Goal: Information Seeking & Learning: Learn about a topic

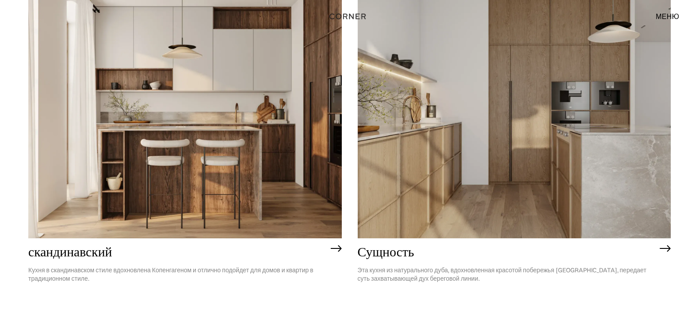
scroll to position [166, 0]
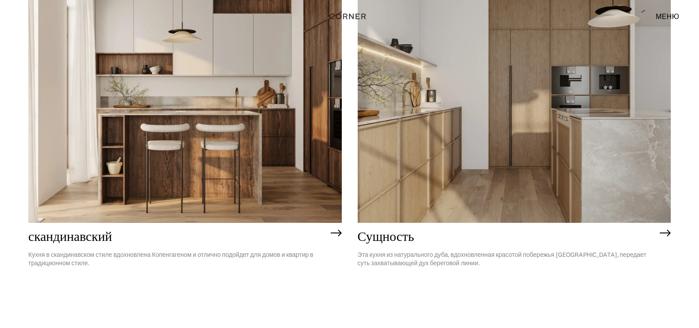
click at [407, 144] on img at bounding box center [515, 97] width 314 height 251
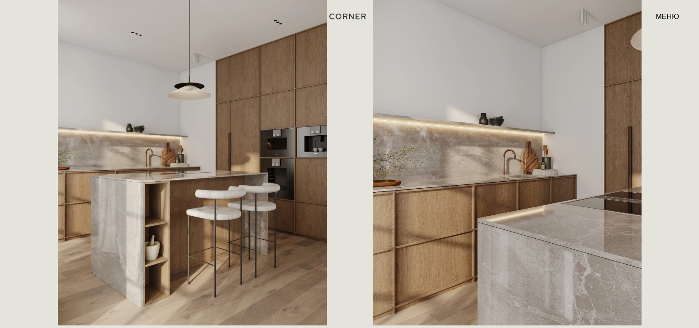
scroll to position [553, 0]
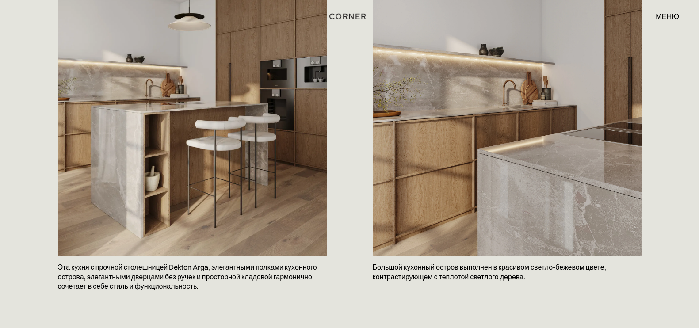
click at [428, 193] on img at bounding box center [507, 88] width 269 height 336
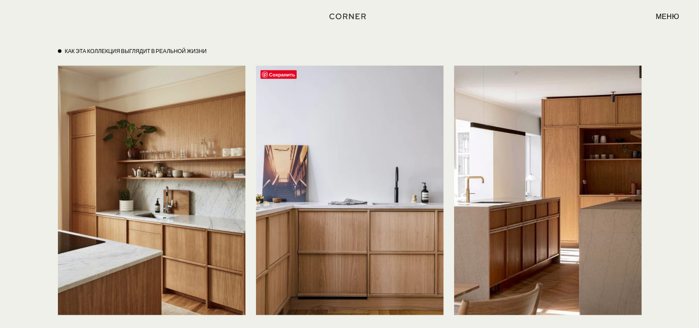
scroll to position [2101, 0]
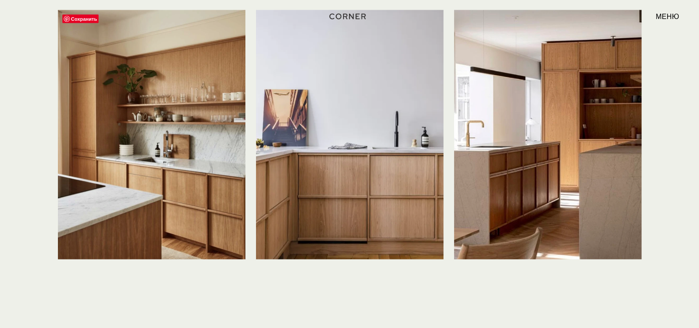
click at [210, 204] on img at bounding box center [152, 135] width 188 height 250
click at [368, 116] on img at bounding box center [350, 135] width 188 height 250
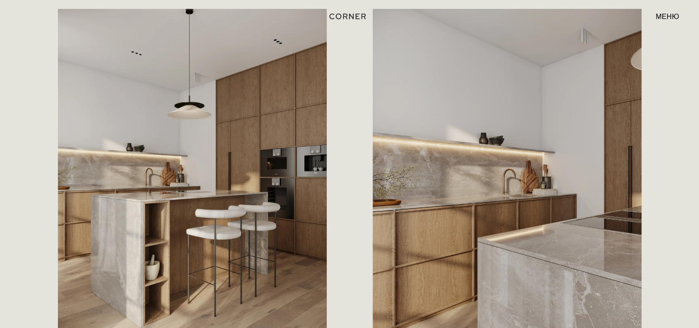
scroll to position [0, 0]
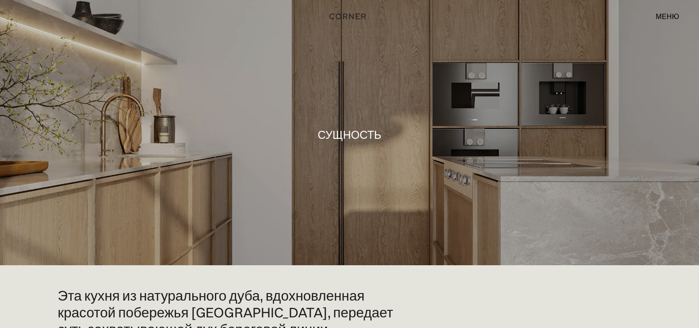
click at [670, 19] on font "меню" at bounding box center [667, 16] width 23 height 9
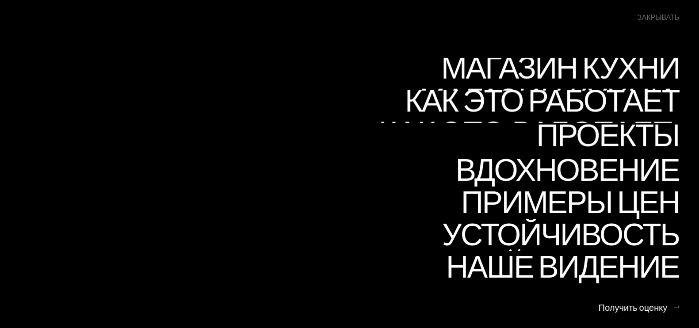
click at [571, 132] on link "Проекты Проекты" at bounding box center [599, 138] width 162 height 32
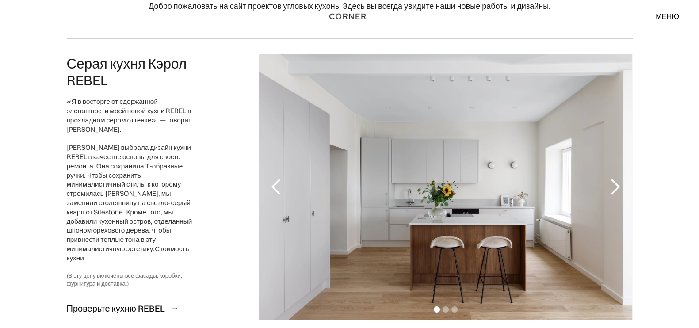
scroll to position [110, 0]
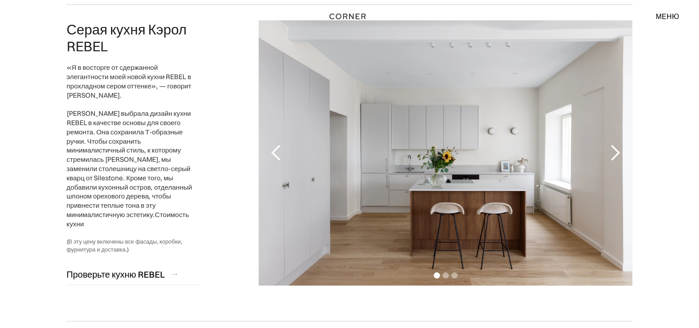
click at [615, 155] on div "следующий слайд" at bounding box center [615, 153] width 18 height 18
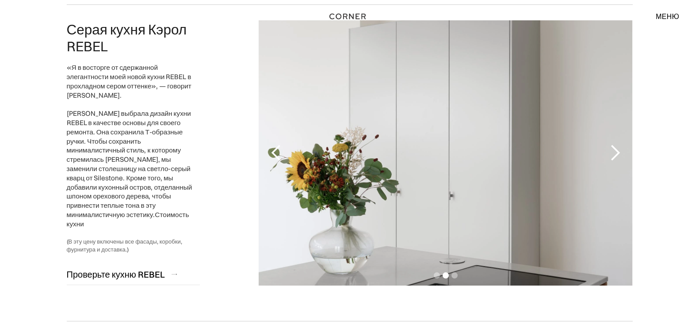
click at [615, 155] on div "следующий слайд" at bounding box center [615, 153] width 18 height 18
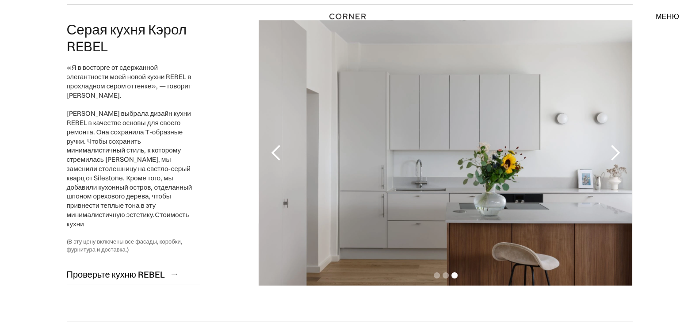
click at [615, 155] on div "следующий слайд" at bounding box center [615, 153] width 18 height 18
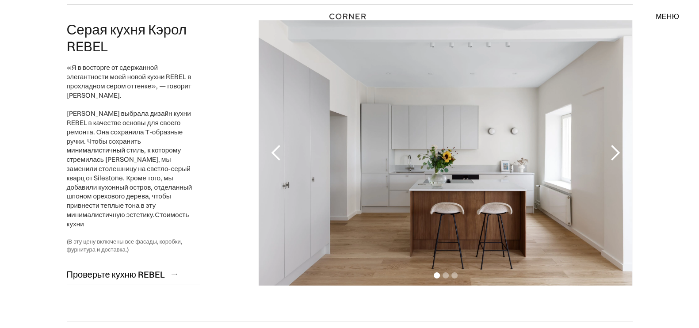
click at [615, 155] on div "следующий слайд" at bounding box center [615, 153] width 18 height 18
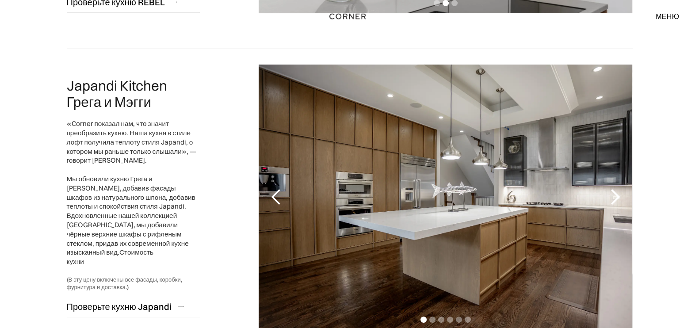
scroll to position [387, 0]
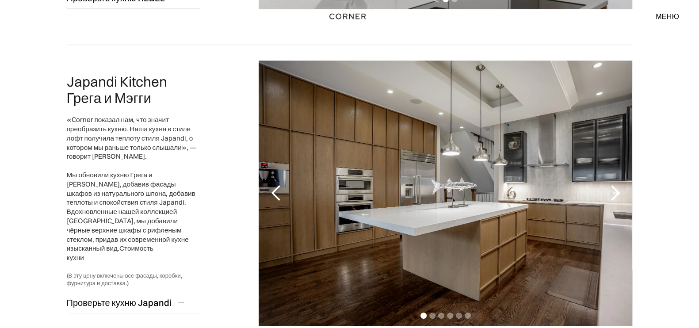
click at [615, 194] on div "следующий слайд" at bounding box center [615, 193] width 18 height 18
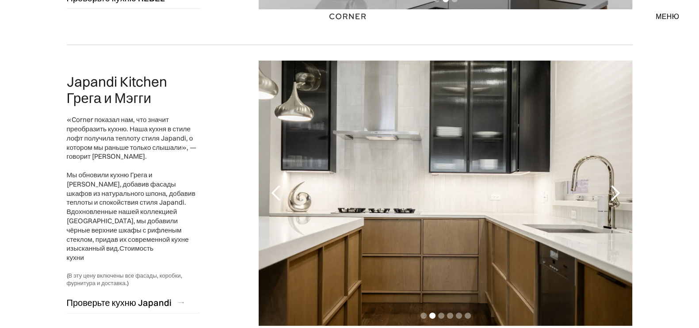
click at [615, 194] on div "следующий слайд" at bounding box center [615, 193] width 18 height 18
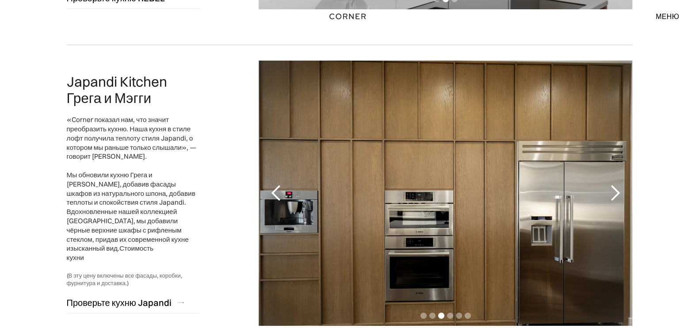
click at [615, 194] on div "следующий слайд" at bounding box center [615, 193] width 18 height 18
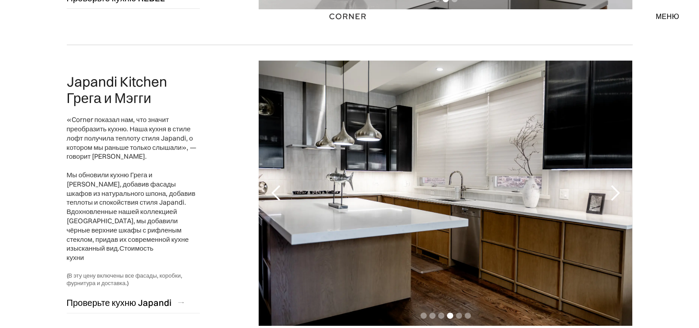
click at [615, 194] on div "следующий слайд" at bounding box center [615, 193] width 18 height 18
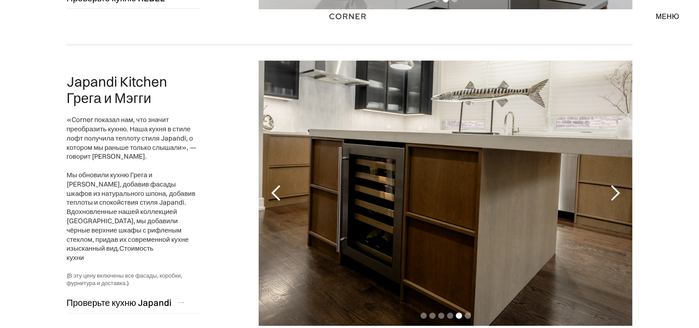
click at [615, 194] on div "следующий слайд" at bounding box center [615, 193] width 18 height 18
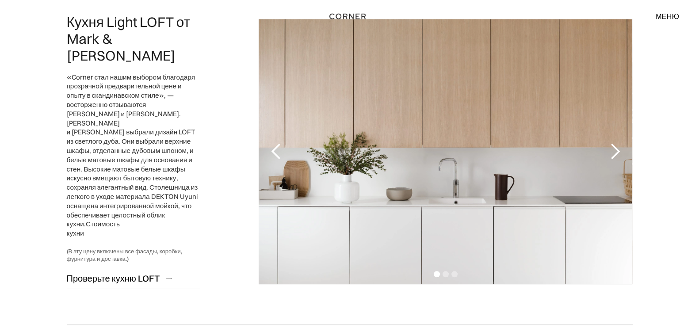
scroll to position [774, 0]
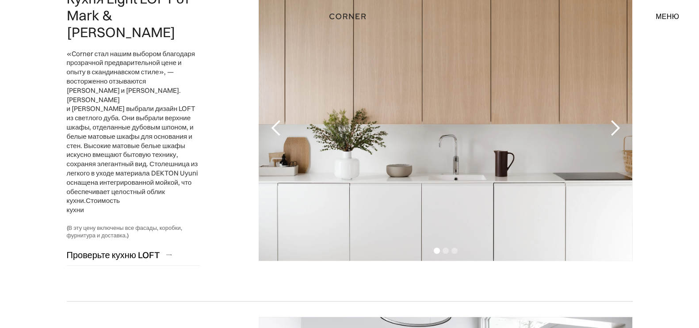
click at [616, 120] on div "следующий слайд" at bounding box center [615, 128] width 18 height 18
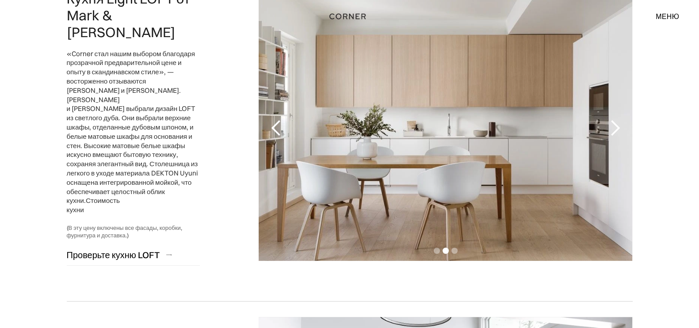
click at [616, 120] on div "следующий слайд" at bounding box center [615, 128] width 18 height 18
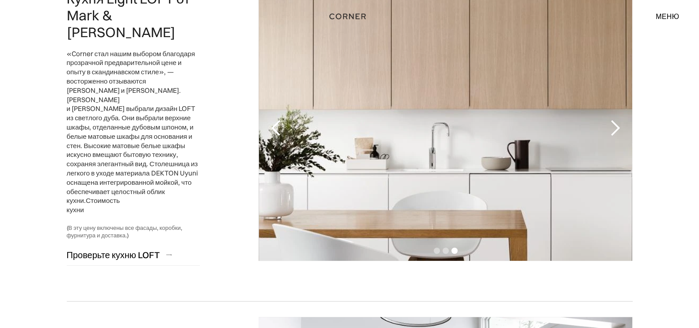
click at [616, 120] on div "следующий слайд" at bounding box center [615, 128] width 18 height 18
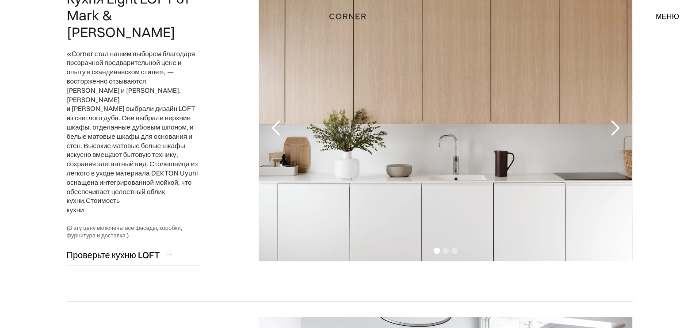
click at [616, 120] on div "следующий слайд" at bounding box center [615, 128] width 18 height 18
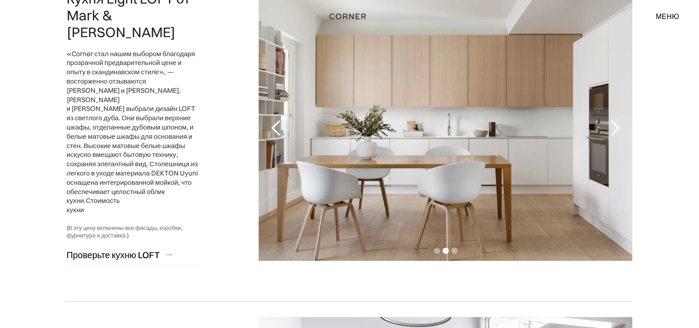
click at [616, 120] on div "следующий слайд" at bounding box center [615, 128] width 18 height 18
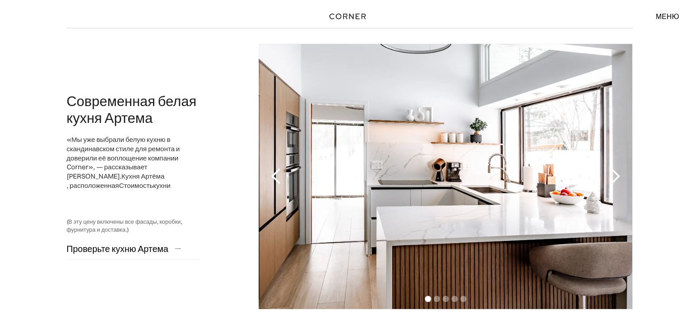
scroll to position [1051, 0]
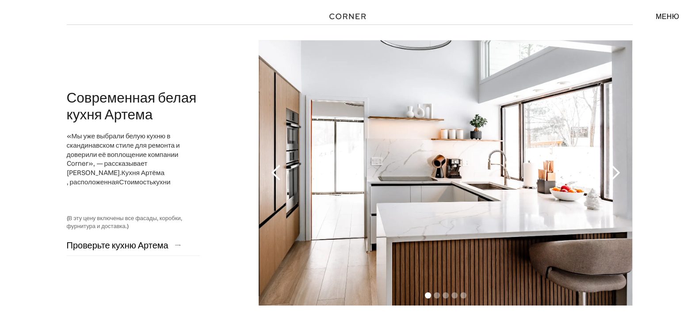
click at [610, 164] on div "следующий слайд" at bounding box center [615, 173] width 18 height 18
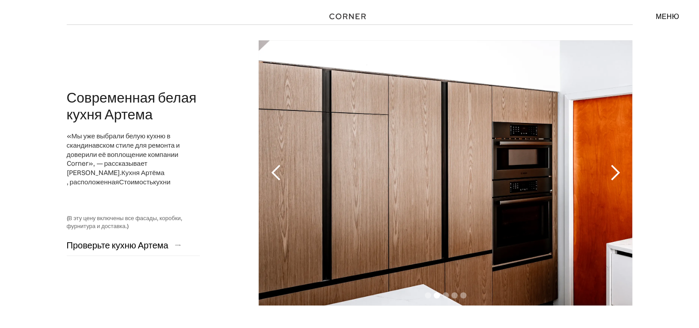
click at [610, 164] on div "следующий слайд" at bounding box center [615, 173] width 18 height 18
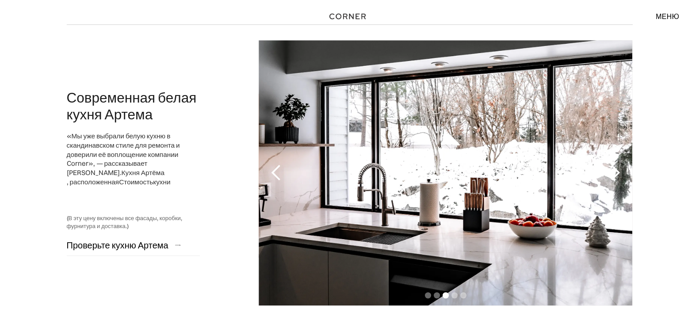
click at [610, 164] on div "следующий слайд" at bounding box center [615, 173] width 18 height 18
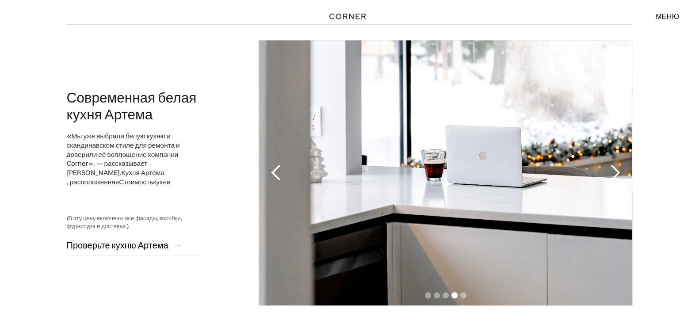
click at [610, 164] on div "следующий слайд" at bounding box center [615, 173] width 18 height 18
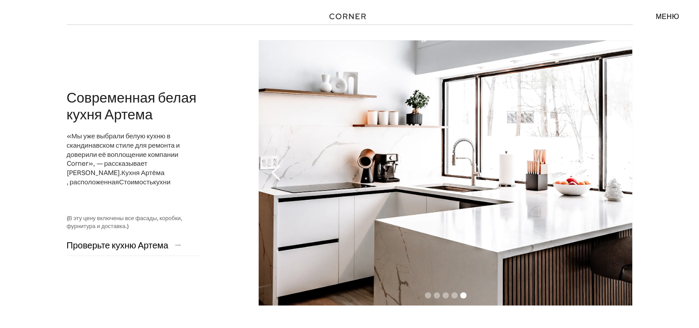
click at [610, 164] on div "следующий слайд" at bounding box center [615, 173] width 18 height 18
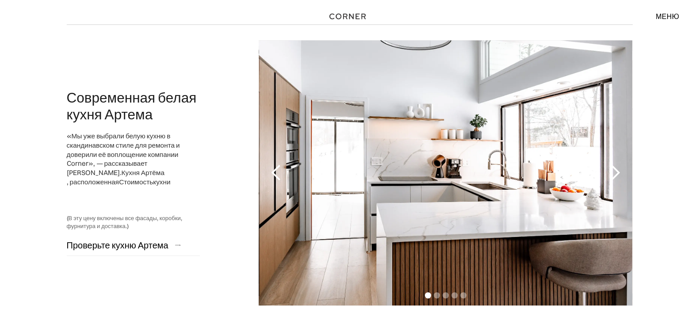
click at [610, 164] on div "следующий слайд" at bounding box center [615, 173] width 18 height 18
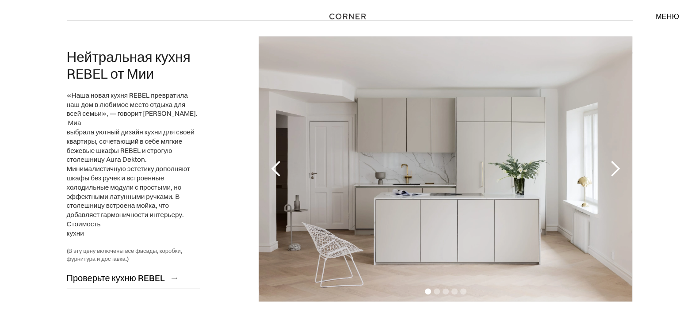
scroll to position [1382, 0]
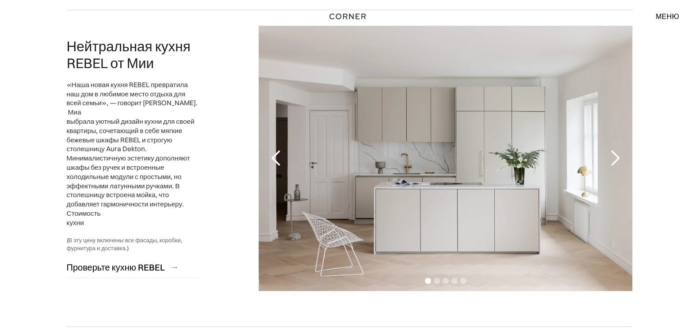
click at [612, 150] on div "следующий слайд" at bounding box center [615, 159] width 18 height 18
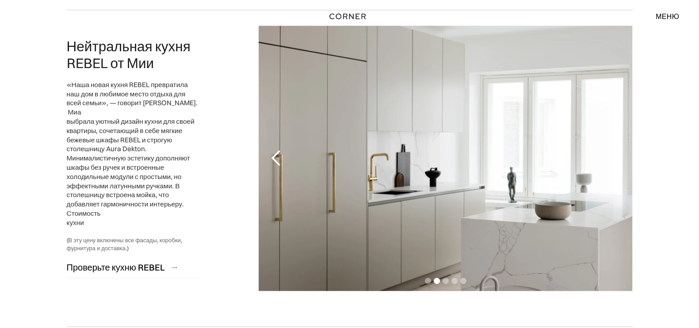
click at [612, 150] on div "следующий слайд" at bounding box center [615, 159] width 18 height 18
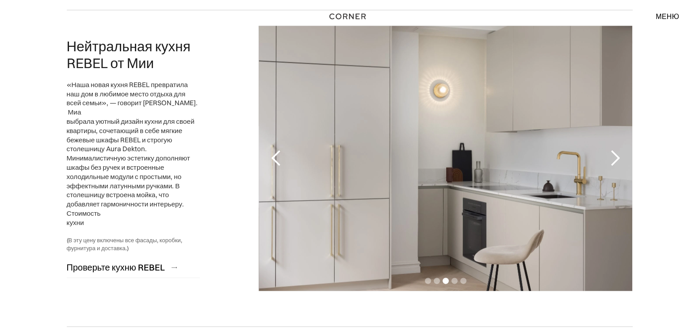
click at [612, 150] on div "следующий слайд" at bounding box center [615, 159] width 18 height 18
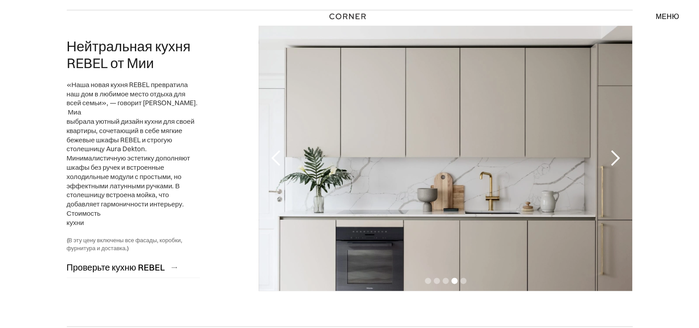
click at [612, 150] on div "следующий слайд" at bounding box center [615, 159] width 18 height 18
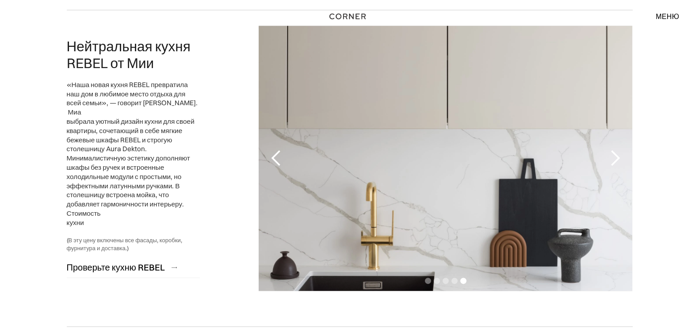
click at [612, 150] on div "следующий слайд" at bounding box center [615, 159] width 18 height 18
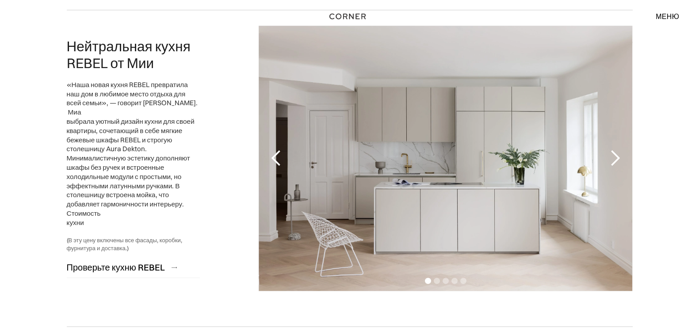
click at [612, 150] on div "следующий слайд" at bounding box center [615, 159] width 18 height 18
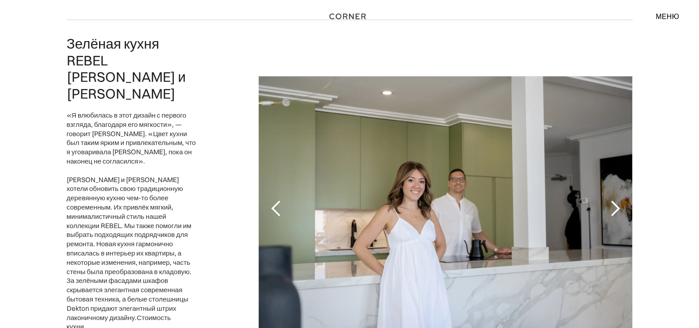
scroll to position [1714, 0]
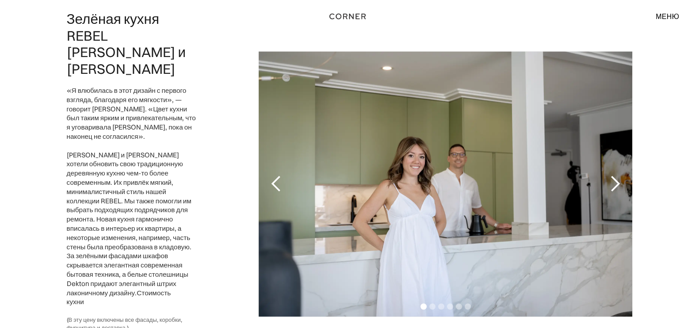
click at [610, 175] on div "следующий слайд" at bounding box center [615, 184] width 18 height 18
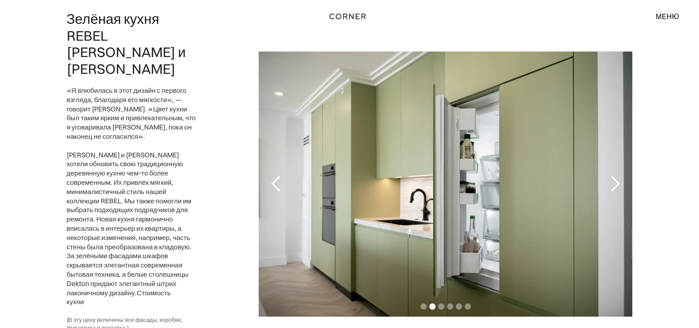
click at [610, 175] on div "следующий слайд" at bounding box center [615, 184] width 18 height 18
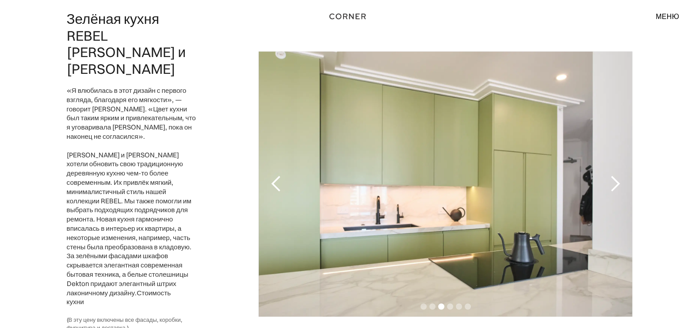
click at [610, 175] on div "следующий слайд" at bounding box center [615, 184] width 18 height 18
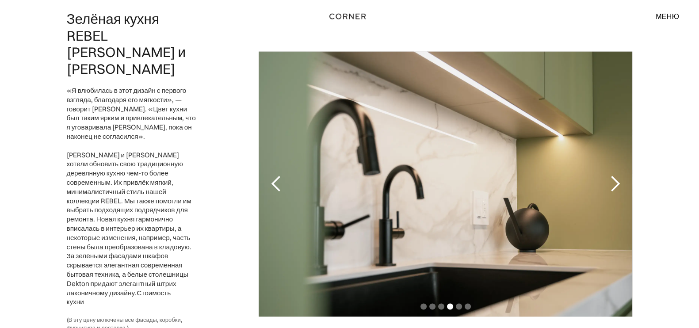
click at [610, 175] on div "следующий слайд" at bounding box center [615, 184] width 18 height 18
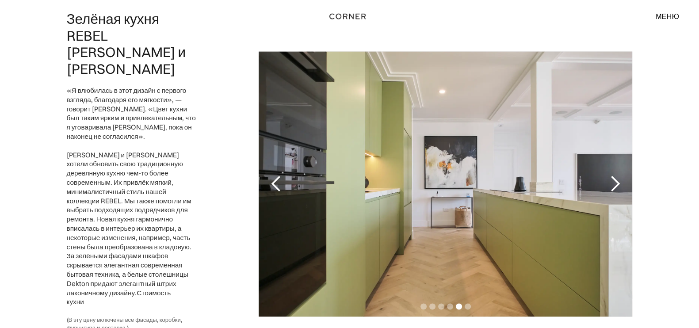
click at [610, 175] on div "следующий слайд" at bounding box center [615, 184] width 18 height 18
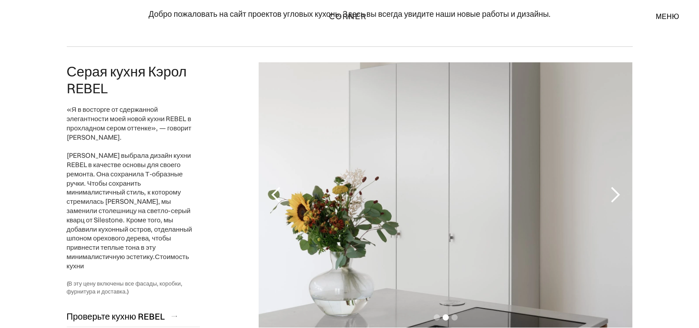
scroll to position [0, 0]
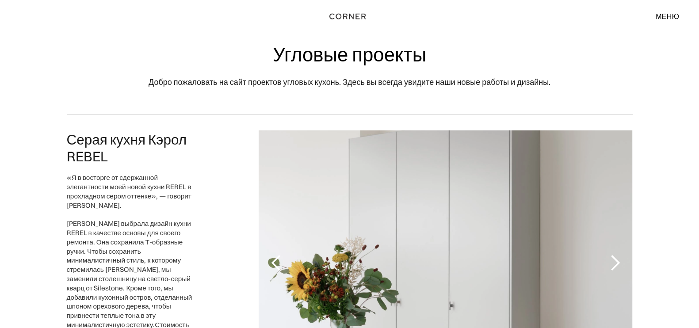
click at [666, 14] on font "меню" at bounding box center [667, 16] width 23 height 9
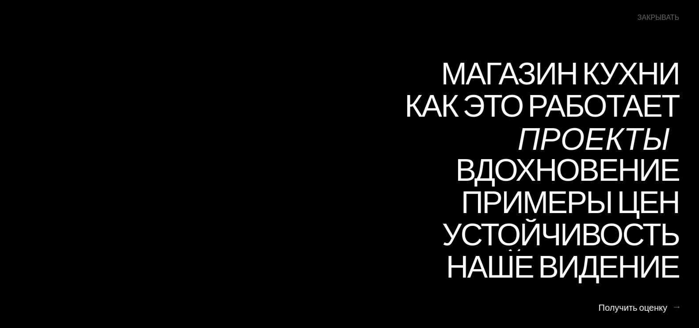
click at [618, 138] on font "Проекты" at bounding box center [594, 137] width 153 height 43
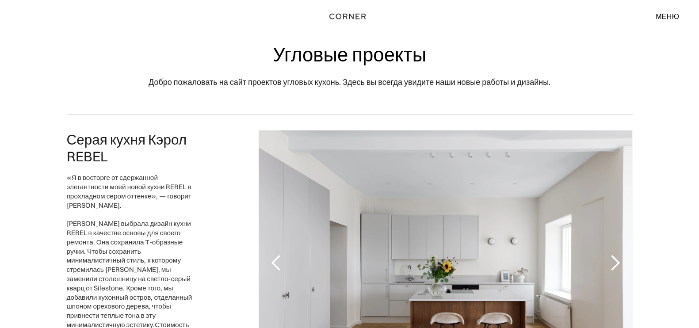
click at [660, 14] on font "меню" at bounding box center [667, 16] width 23 height 9
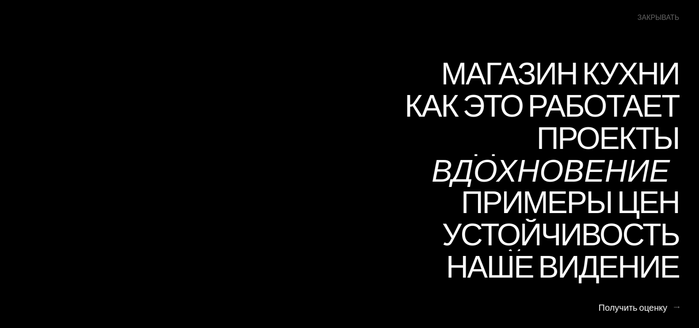
click at [621, 173] on font "Вдохновение" at bounding box center [551, 169] width 238 height 43
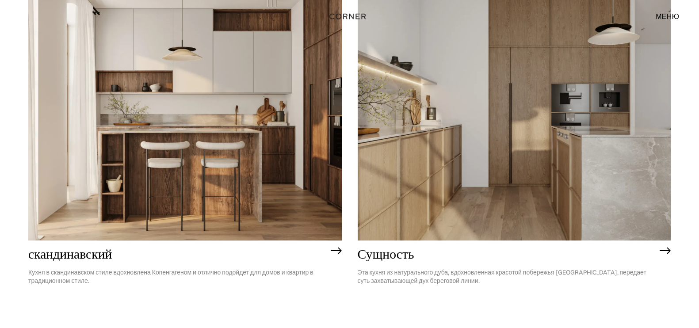
scroll to position [166, 0]
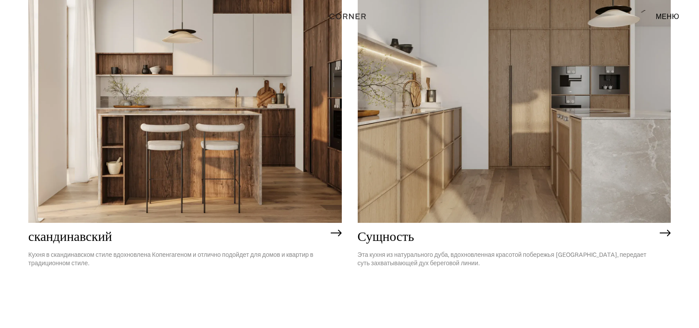
click at [452, 136] on img at bounding box center [515, 97] width 314 height 251
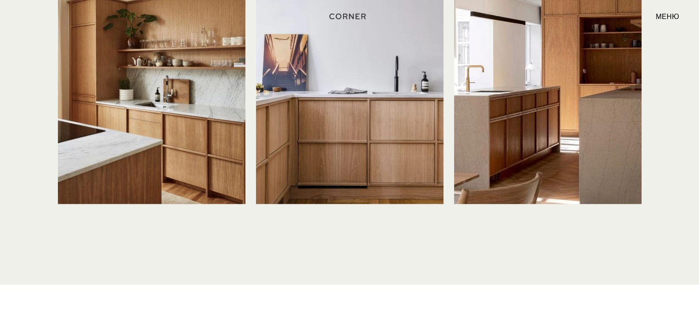
scroll to position [2101, 0]
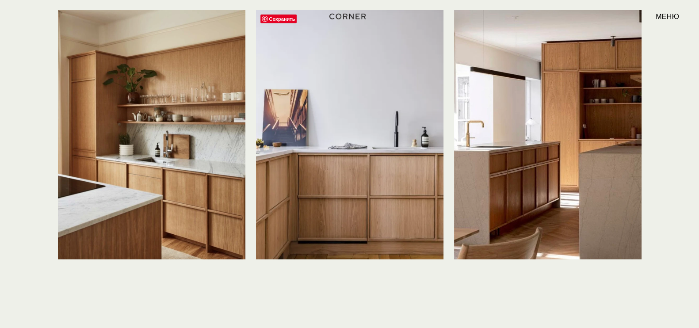
click at [356, 155] on img at bounding box center [350, 135] width 188 height 250
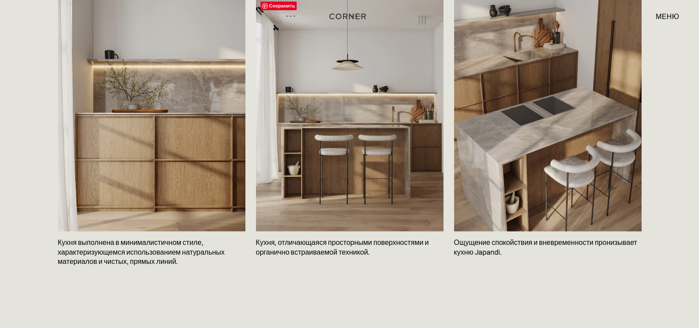
scroll to position [1437, 0]
